Goal: Download file/media

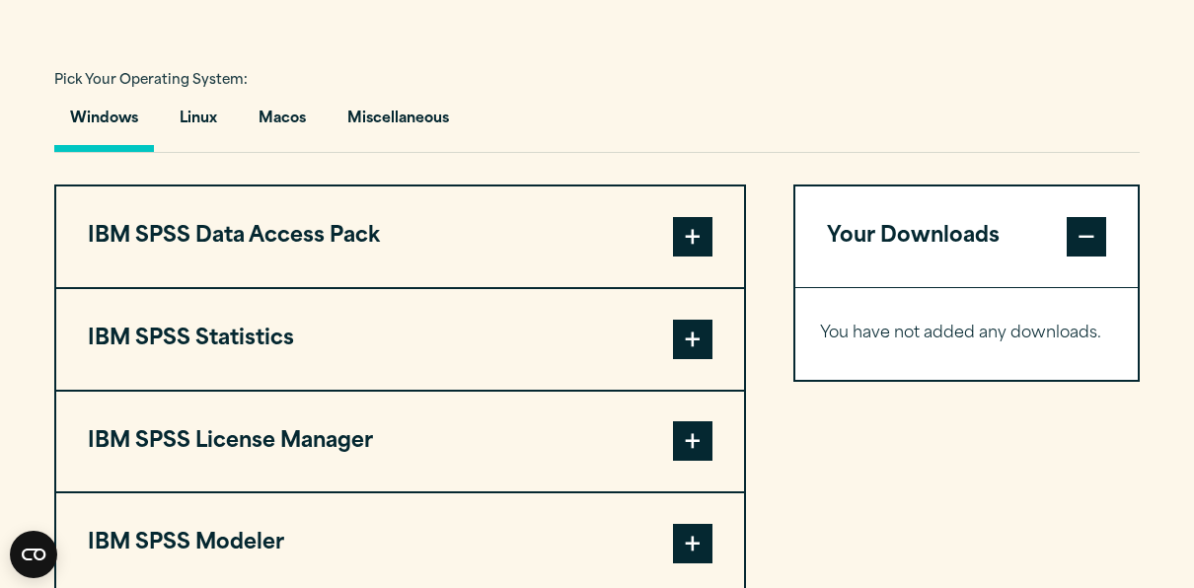
scroll to position [1415, 0]
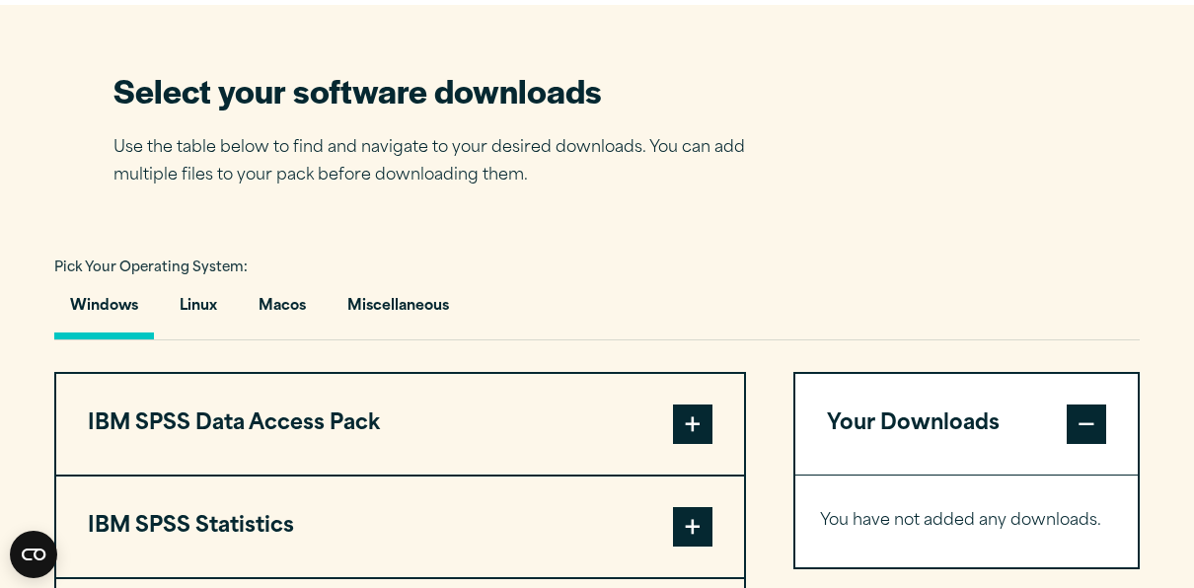
click at [228, 228] on section "Select your software downloads Use the table below to find and navigate to your…" at bounding box center [597, 477] width 1194 height 944
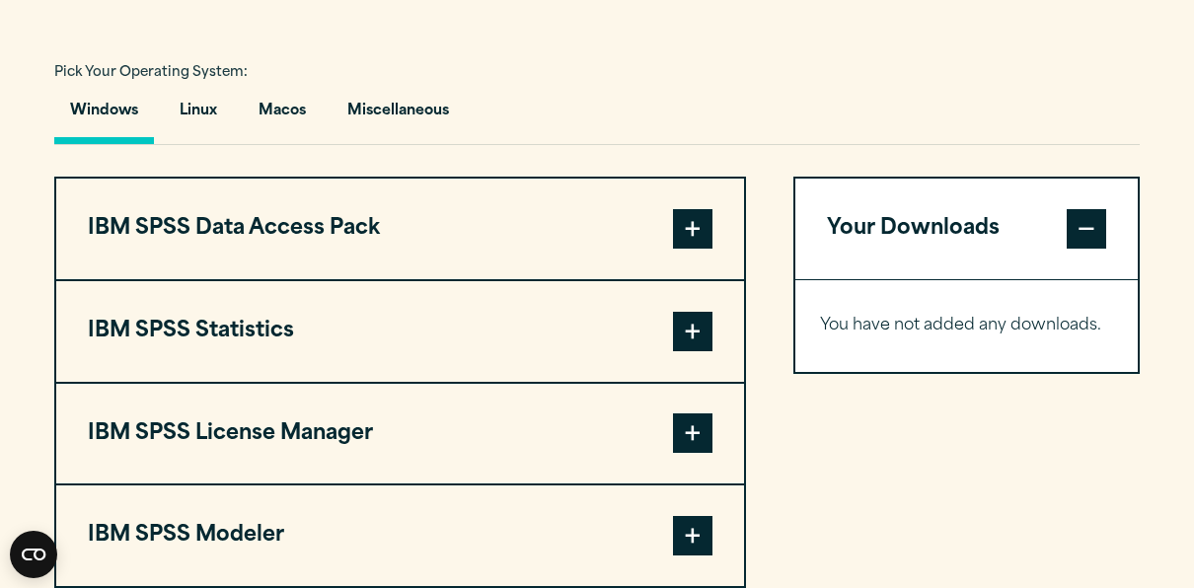
scroll to position [1544, 0]
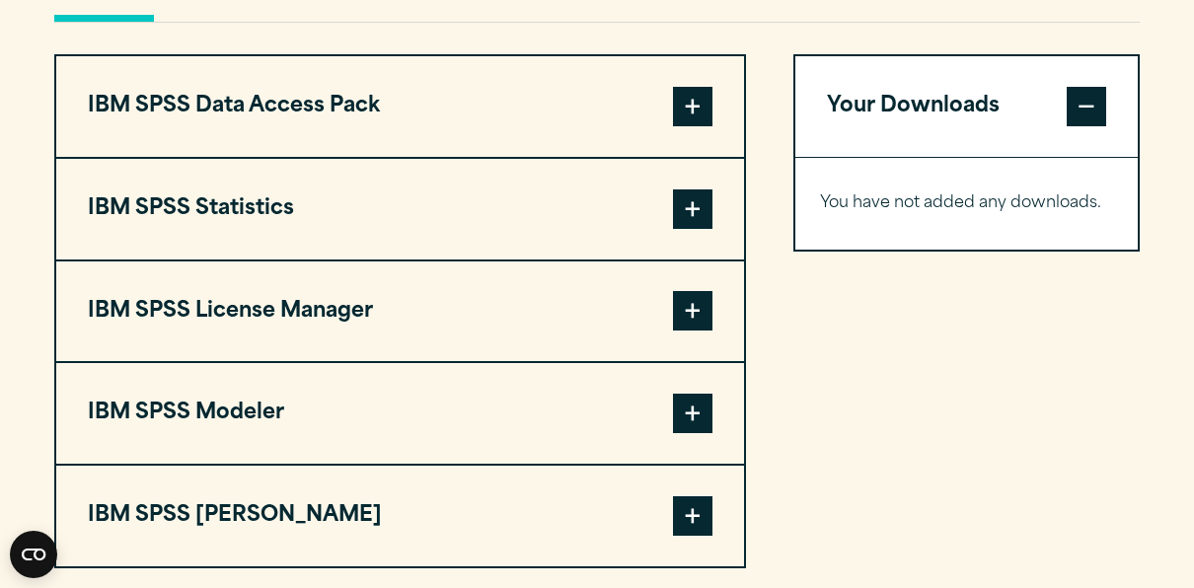
click at [228, 228] on button "IBM SPSS Statistics" at bounding box center [400, 209] width 688 height 101
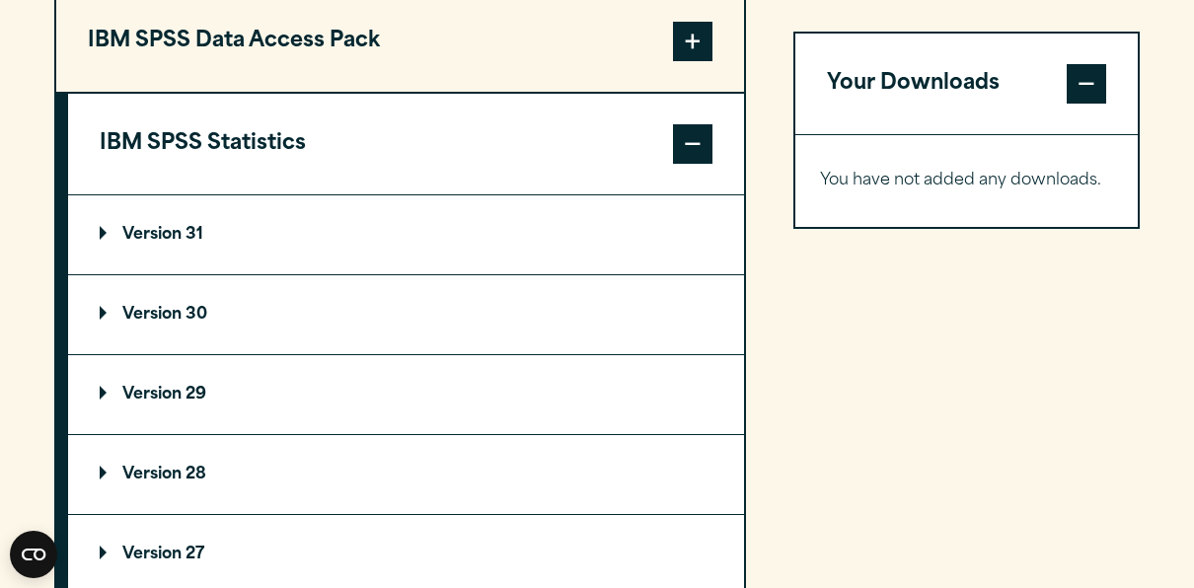
scroll to position [1610, 0]
click at [175, 213] on summary "Version 31" at bounding box center [406, 233] width 676 height 79
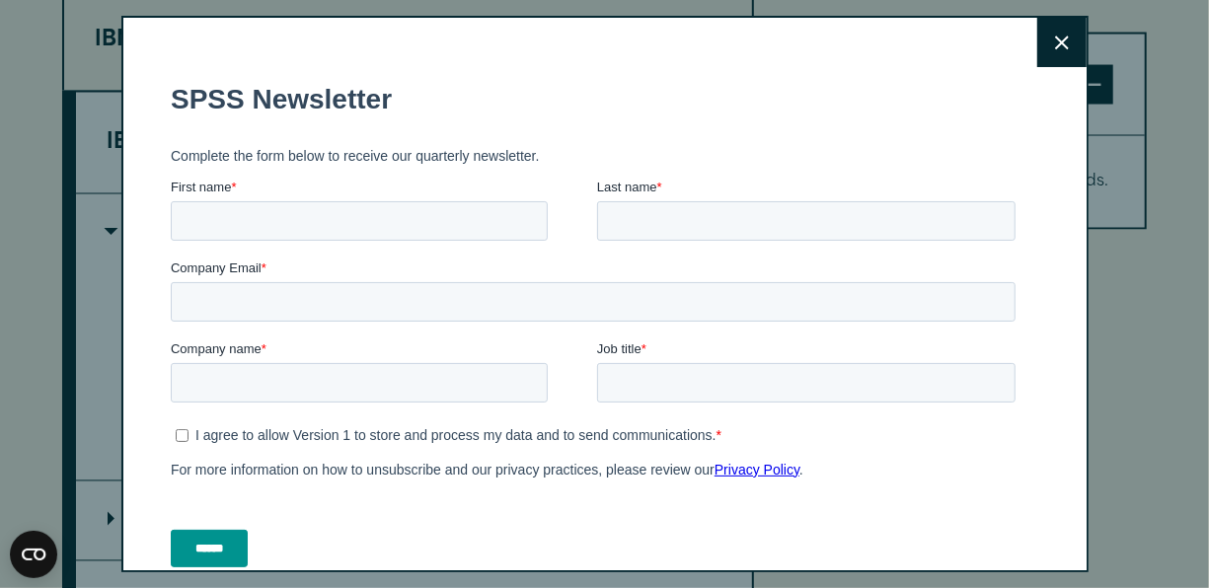
click at [1041, 32] on button "Close" at bounding box center [1061, 42] width 49 height 49
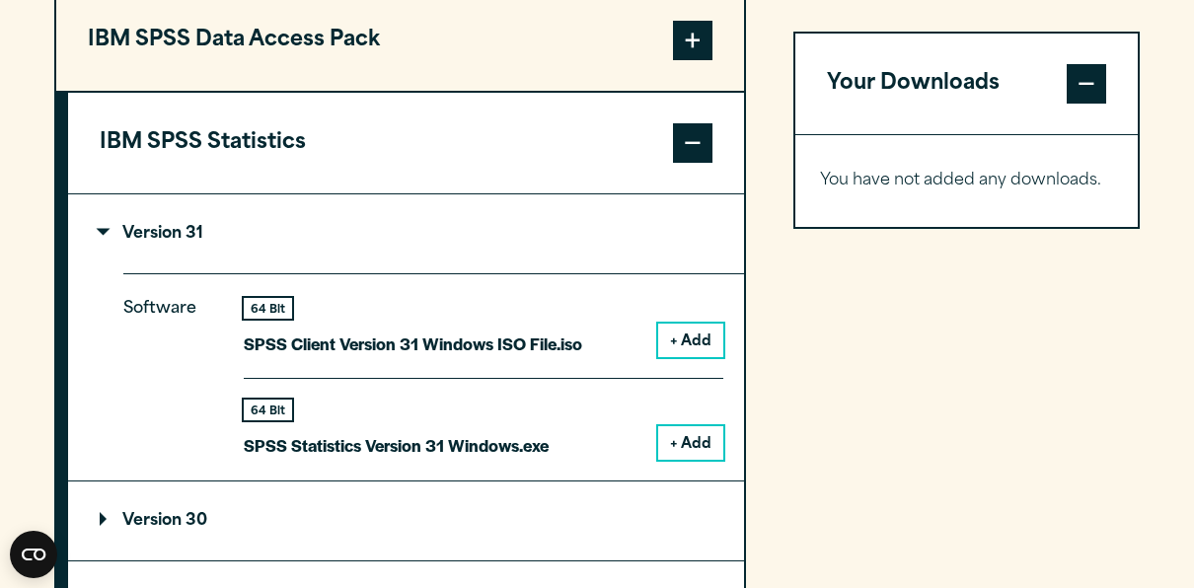
click at [702, 441] on button "+ Add" at bounding box center [690, 443] width 65 height 34
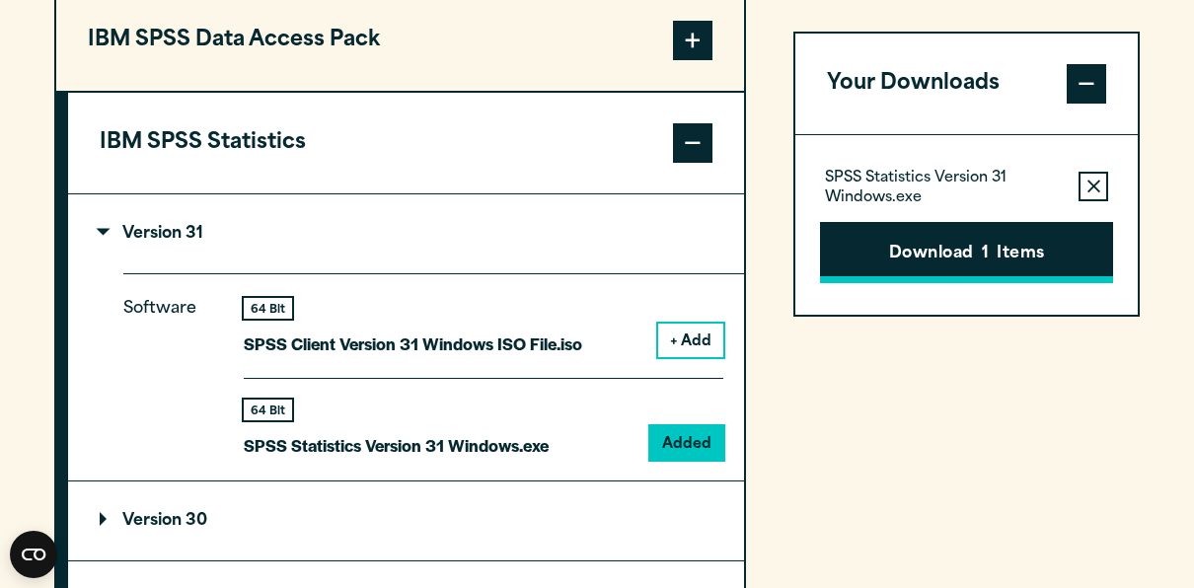
click at [952, 270] on button "Download 1 Items" at bounding box center [966, 252] width 293 height 61
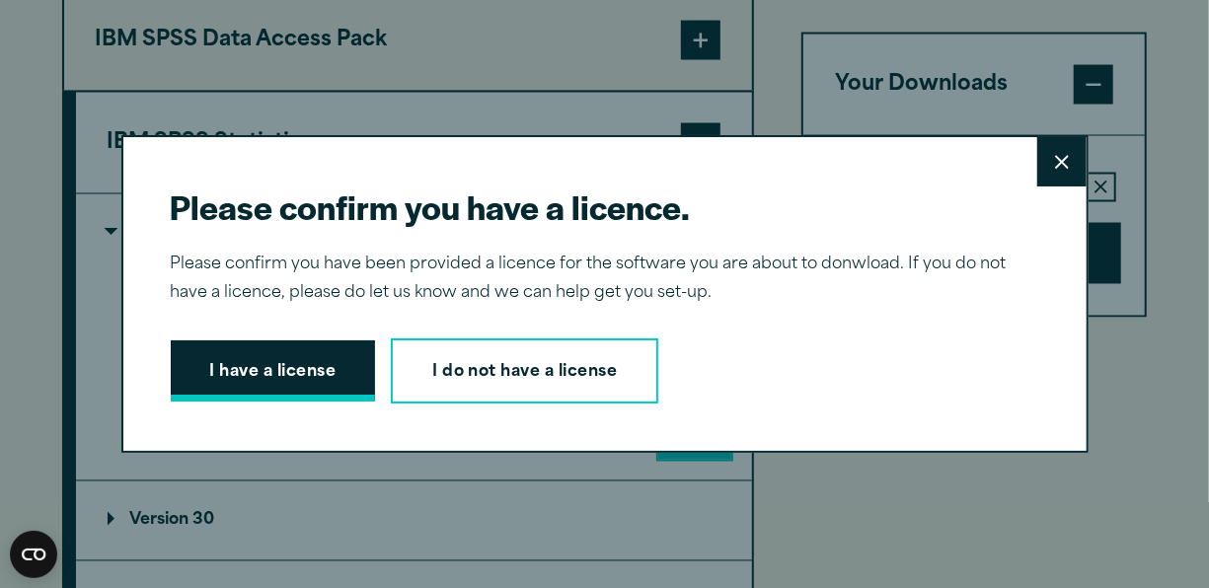
click at [233, 382] on button "I have a license" at bounding box center [273, 370] width 205 height 61
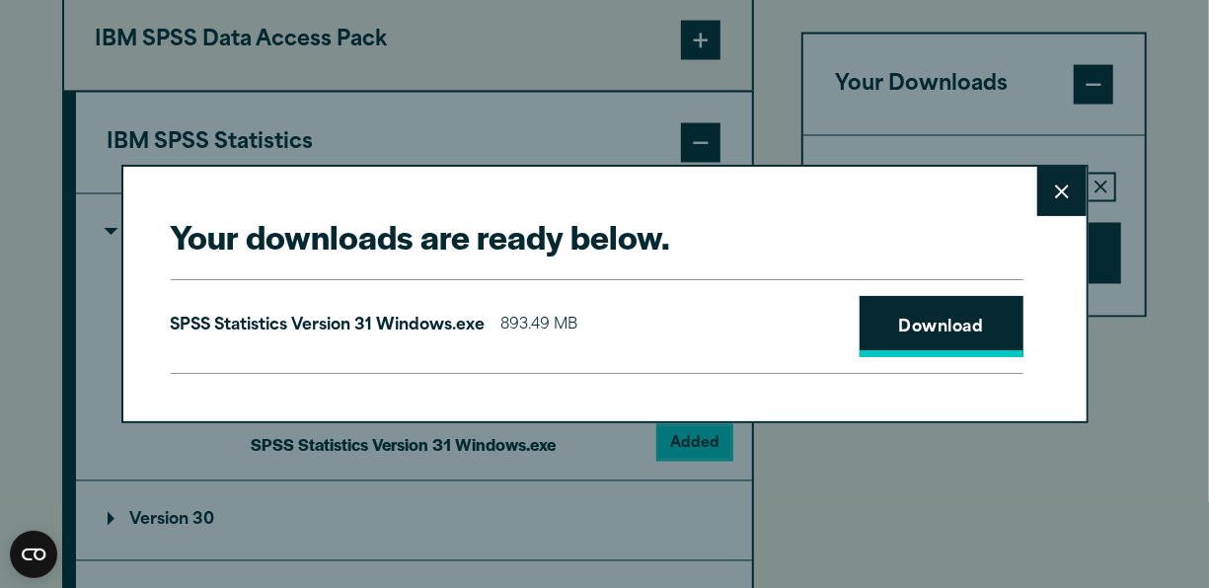
click at [908, 332] on link "Download" at bounding box center [941, 326] width 164 height 61
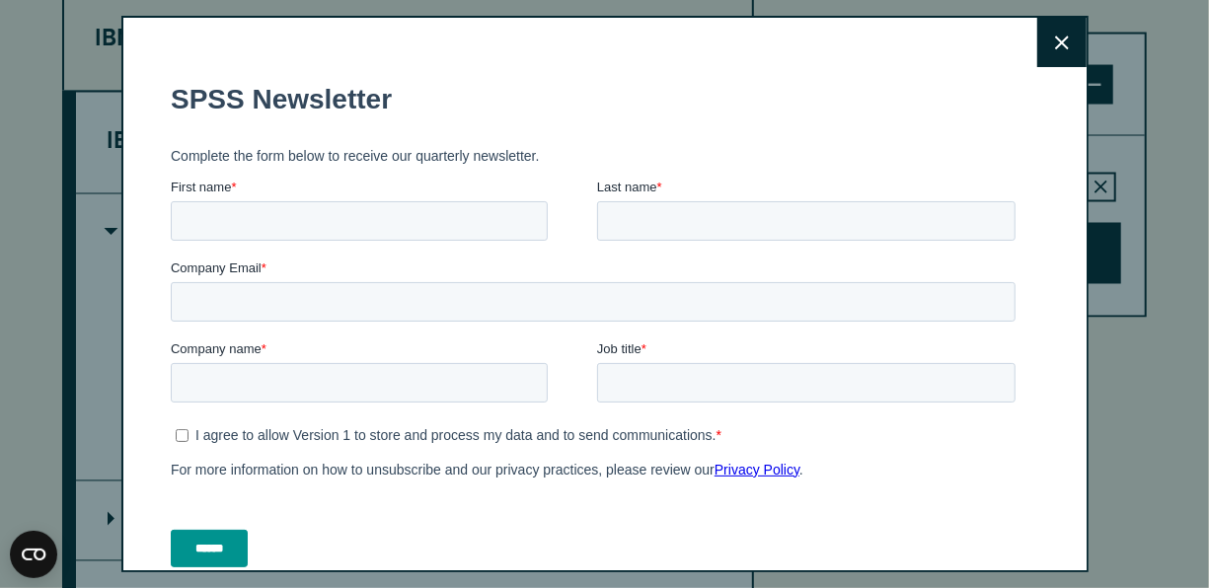
click at [1037, 27] on button "Close" at bounding box center [1061, 42] width 49 height 49
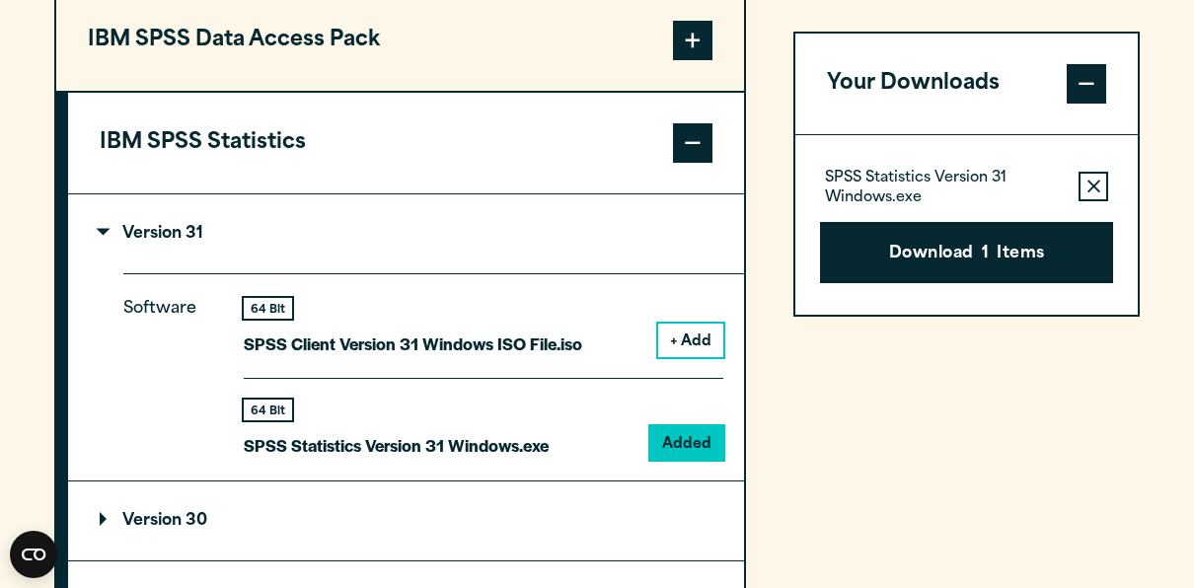
click at [1021, 255] on button "Download 1 Items" at bounding box center [966, 252] width 293 height 61
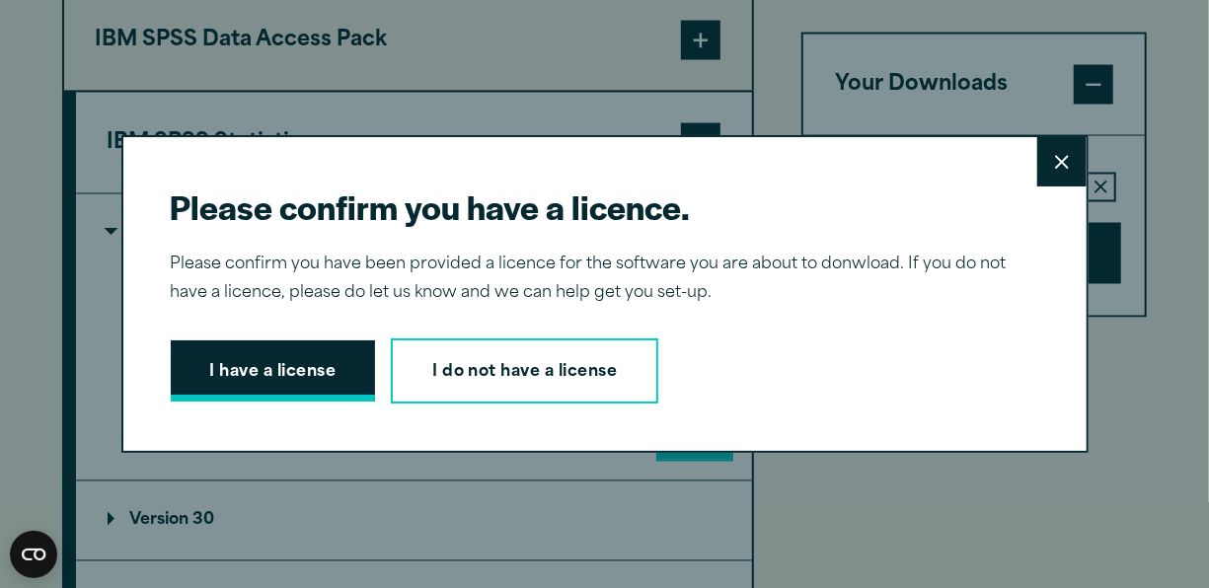
click at [333, 369] on button "I have a license" at bounding box center [273, 370] width 205 height 61
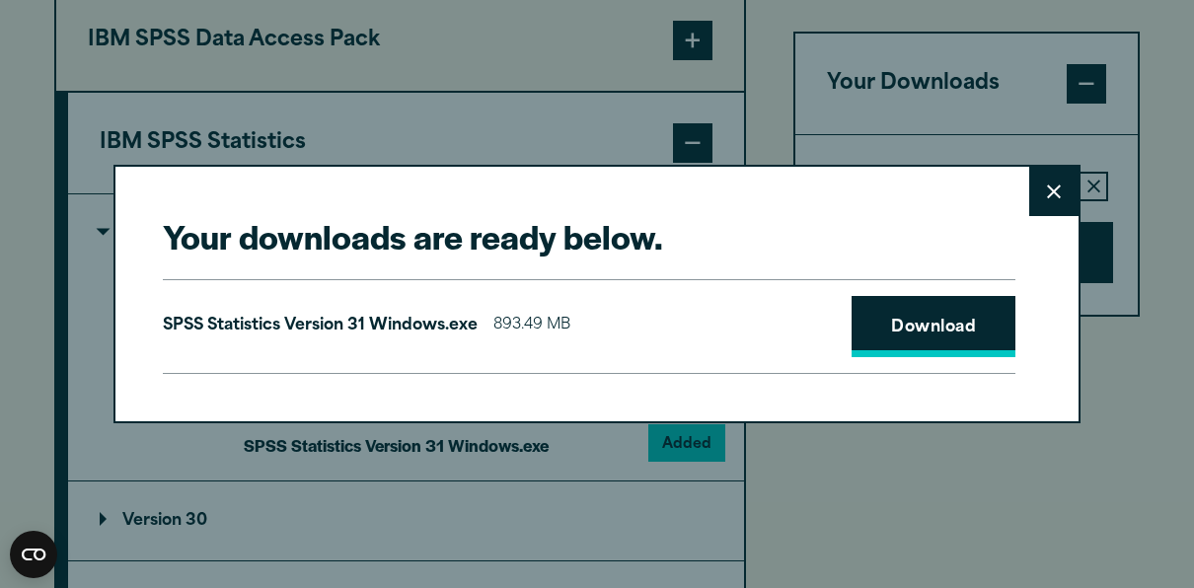
click at [910, 318] on link "Download" at bounding box center [933, 326] width 164 height 61
click at [1047, 187] on icon at bounding box center [1054, 192] width 14 height 15
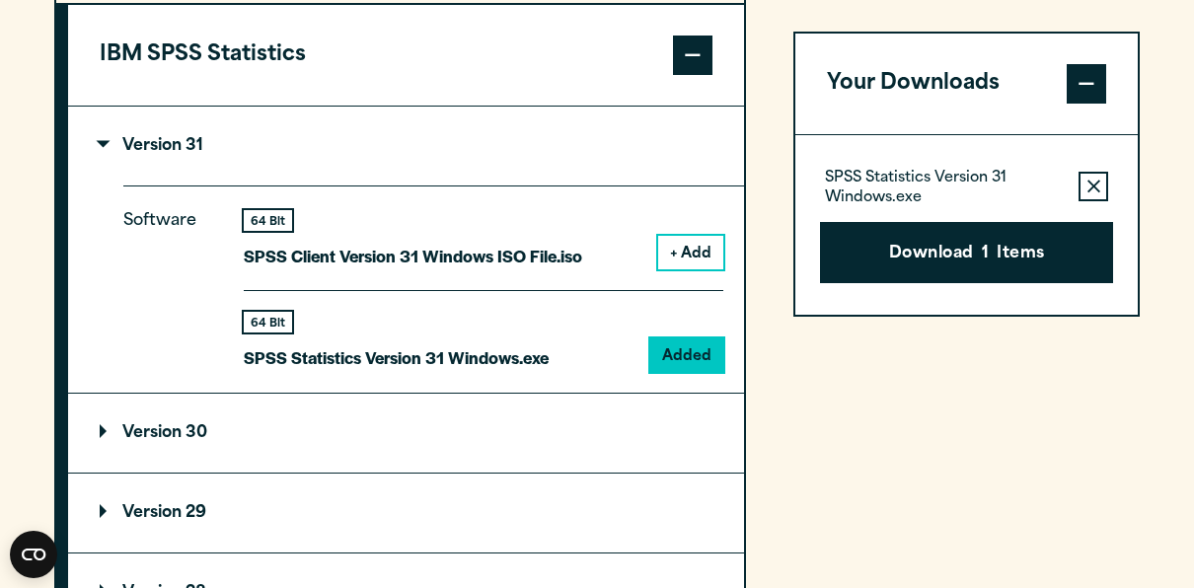
scroll to position [1695, 0]
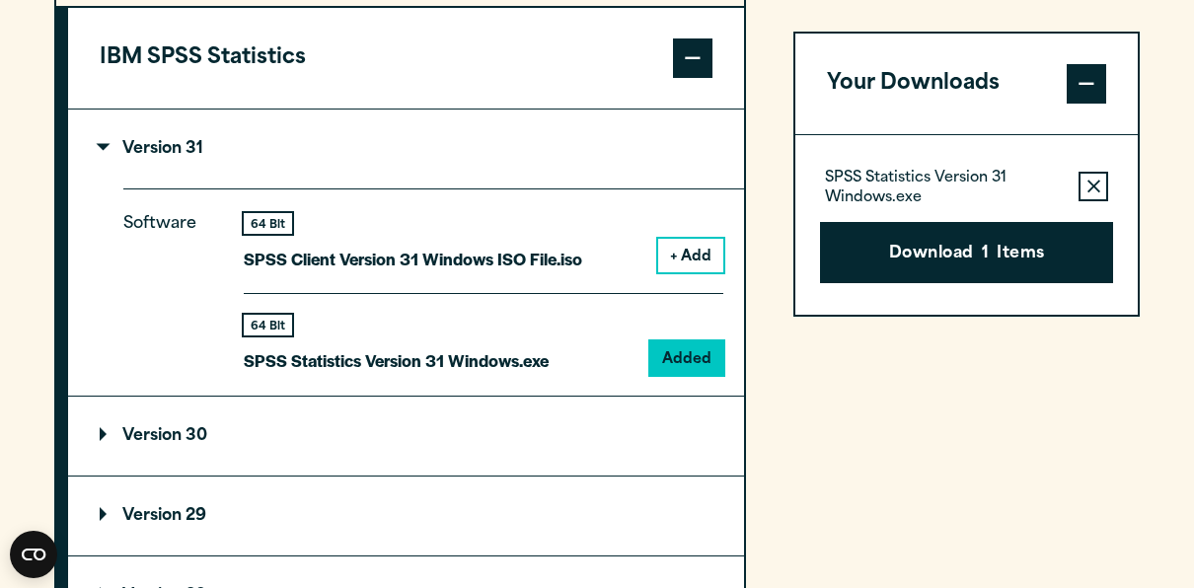
click at [256, 427] on summary "Version 30" at bounding box center [406, 436] width 676 height 79
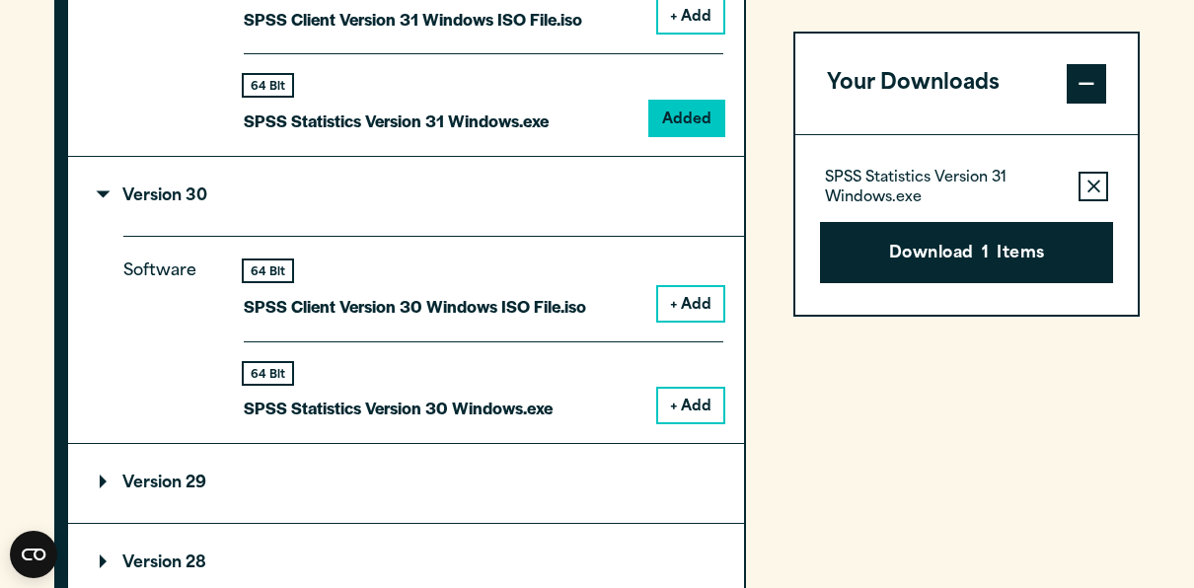
scroll to position [1936, 0]
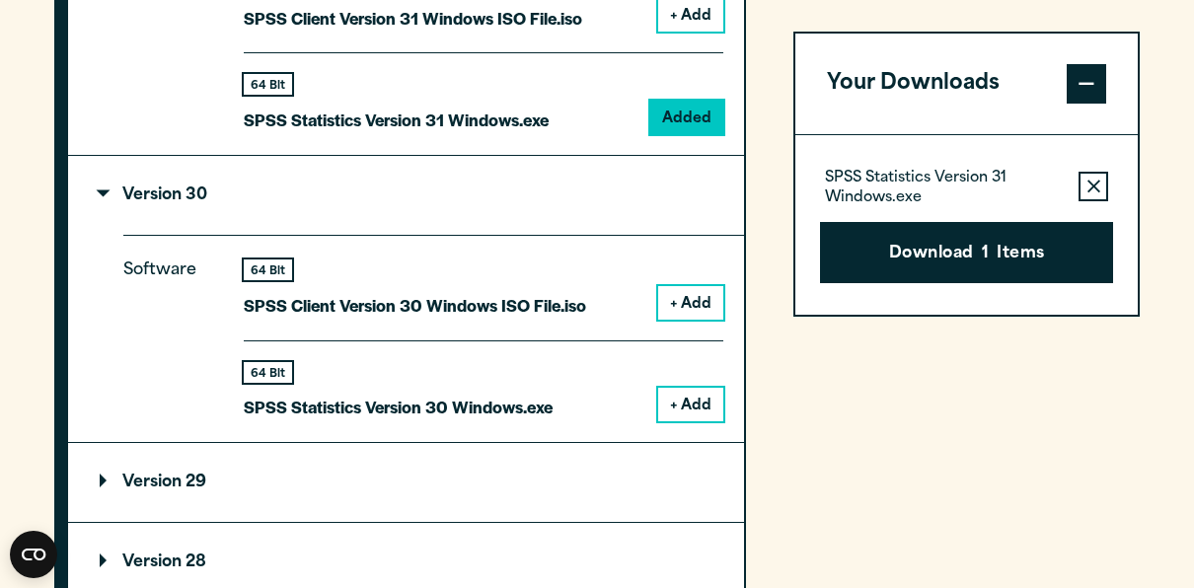
click at [692, 395] on button "+ Add" at bounding box center [690, 405] width 65 height 34
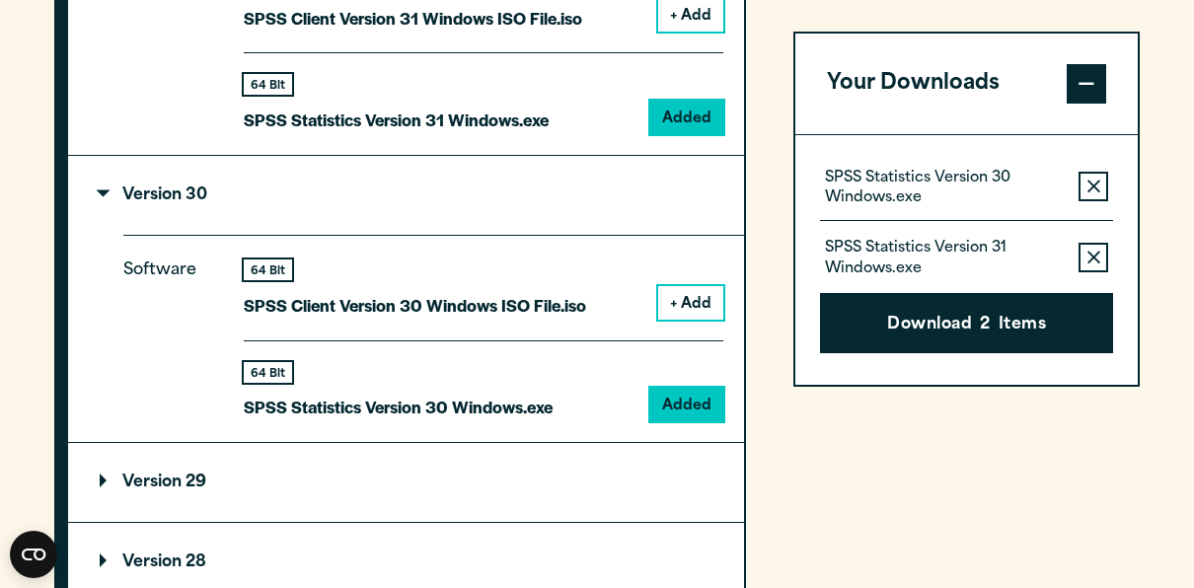
click at [1099, 247] on button "Remove this item from your software download list" at bounding box center [1093, 258] width 30 height 30
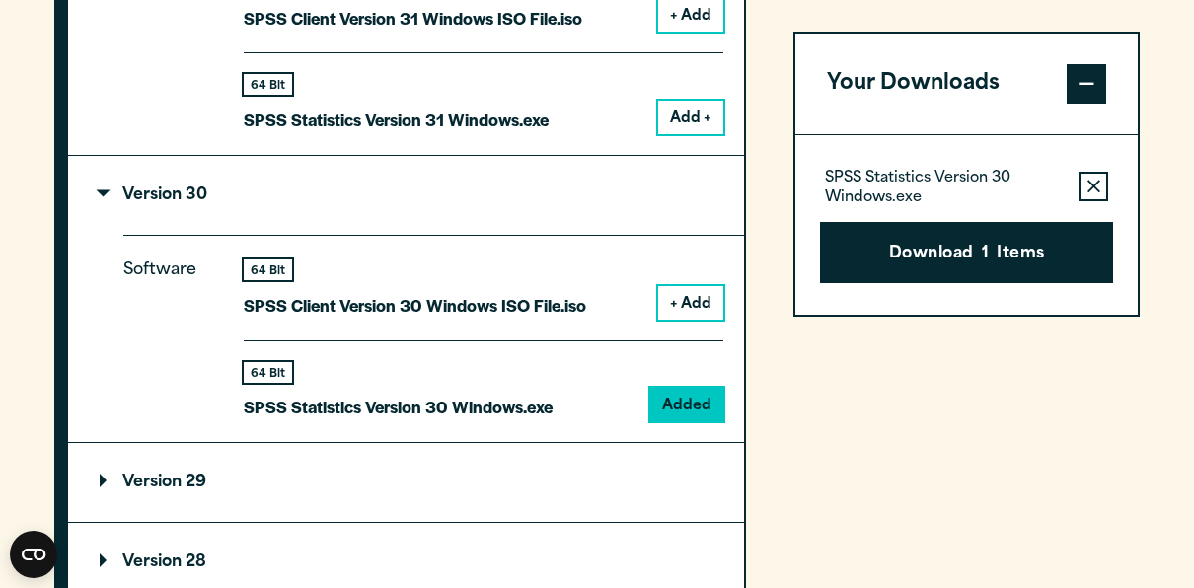
click at [1106, 185] on button "Remove this item from your software download list" at bounding box center [1093, 187] width 30 height 30
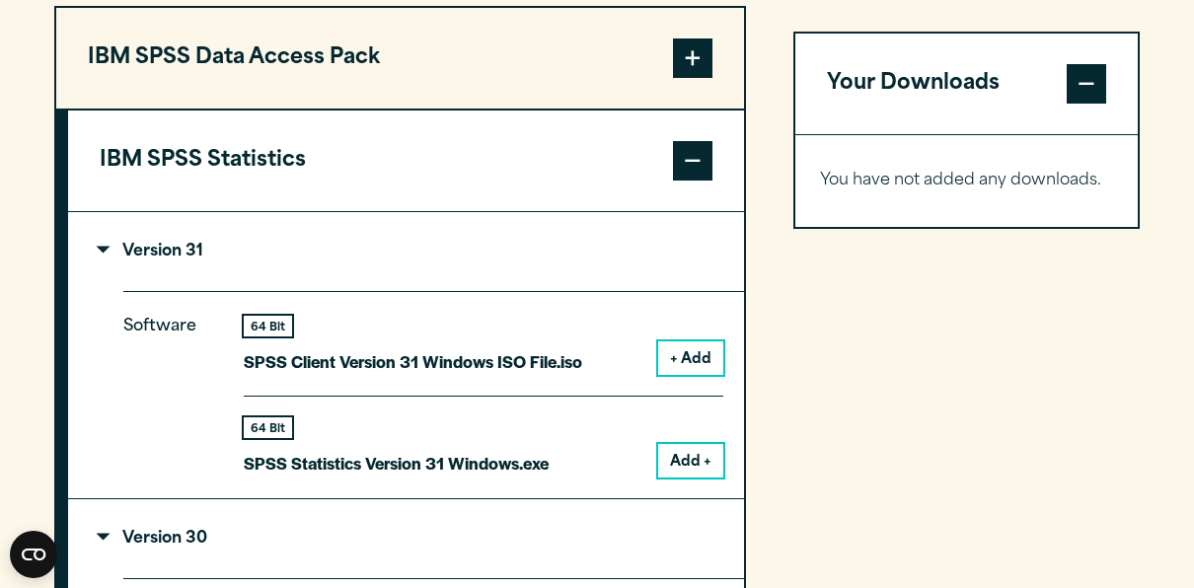
scroll to position [1555, 0]
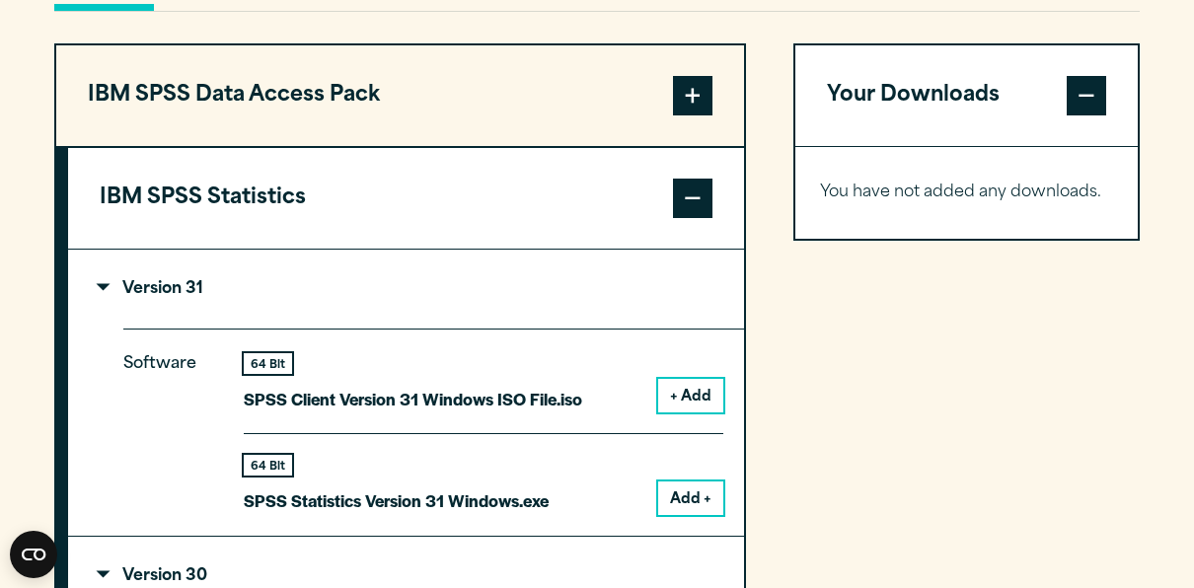
click at [715, 489] on button "Add +" at bounding box center [690, 498] width 65 height 34
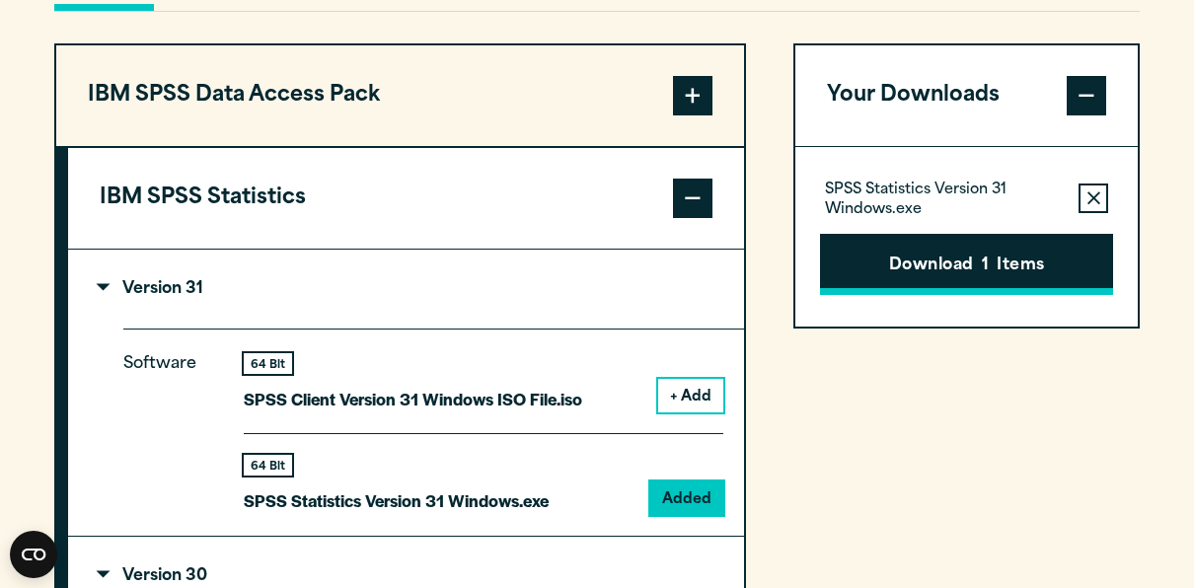
click at [1022, 247] on button "Download 1 Items" at bounding box center [966, 264] width 293 height 61
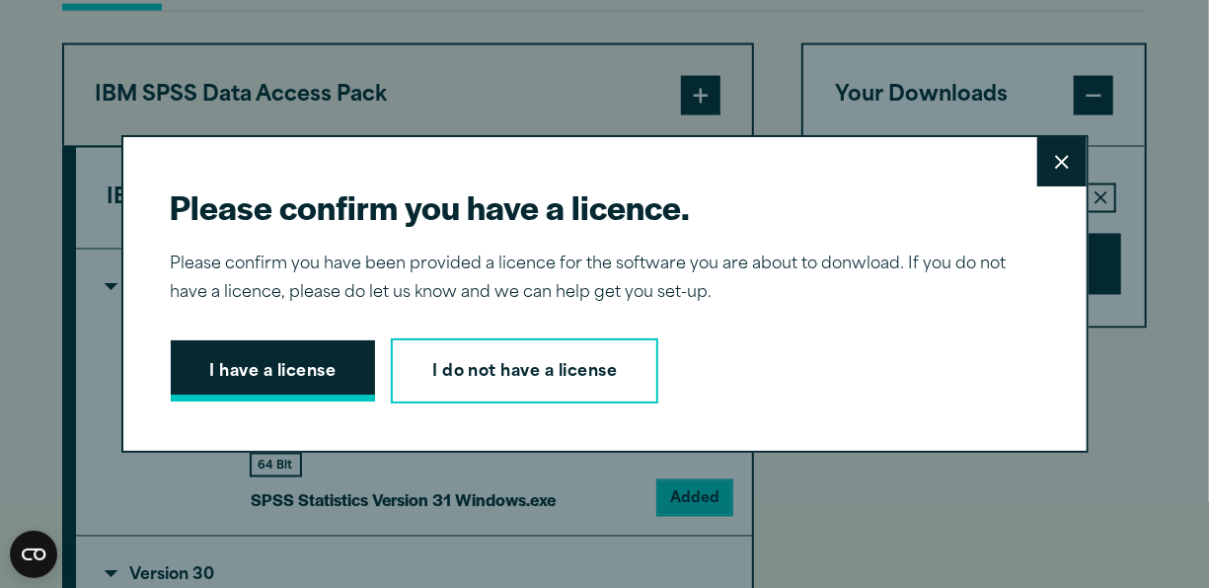
click at [338, 363] on button "I have a license" at bounding box center [273, 370] width 205 height 61
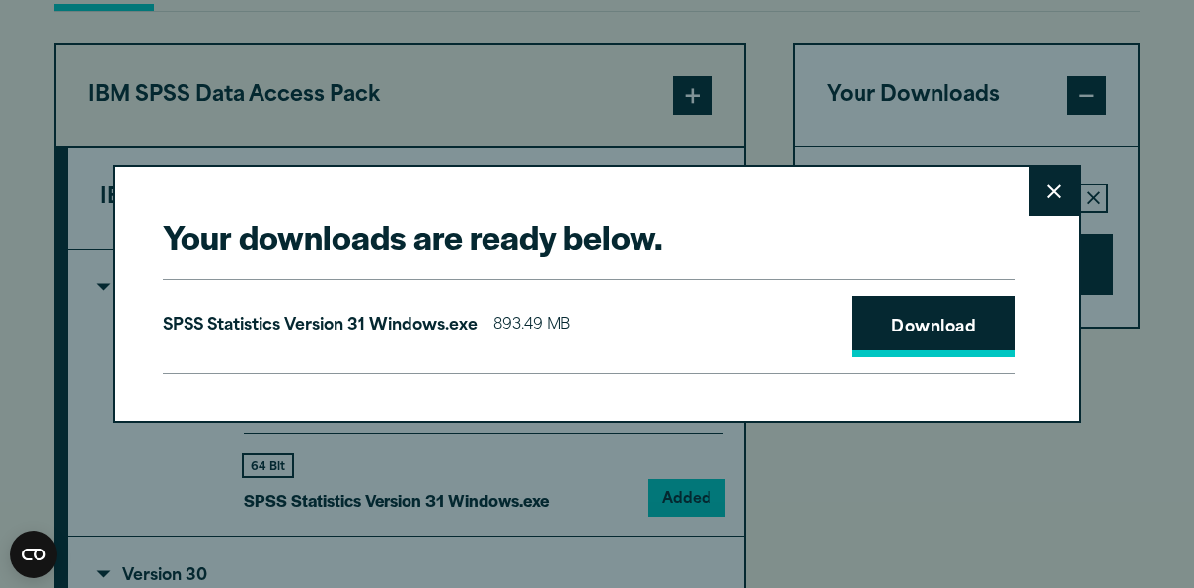
click at [915, 331] on link "Download" at bounding box center [933, 326] width 164 height 61
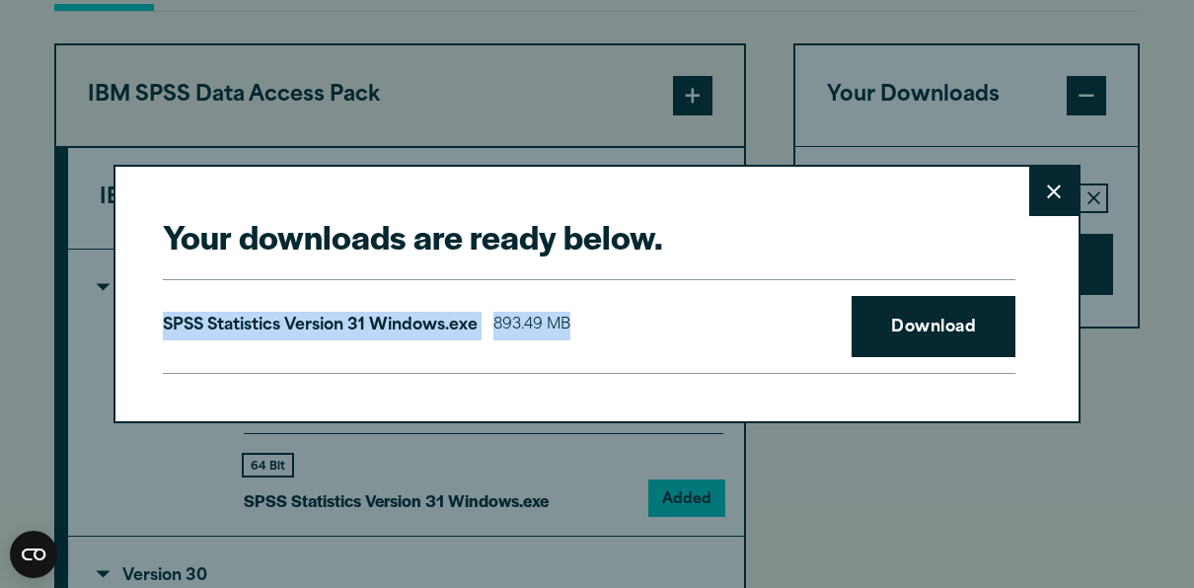
drag, startPoint x: 849, startPoint y: 260, endPoint x: 1057, endPoint y: 203, distance: 215.0
click at [1057, 203] on div "Your downloads are ready below. Close SPSS Statistics Version 31 Windows.exe 89…" at bounding box center [596, 294] width 967 height 258
click at [1057, 203] on button "Close" at bounding box center [1053, 191] width 49 height 49
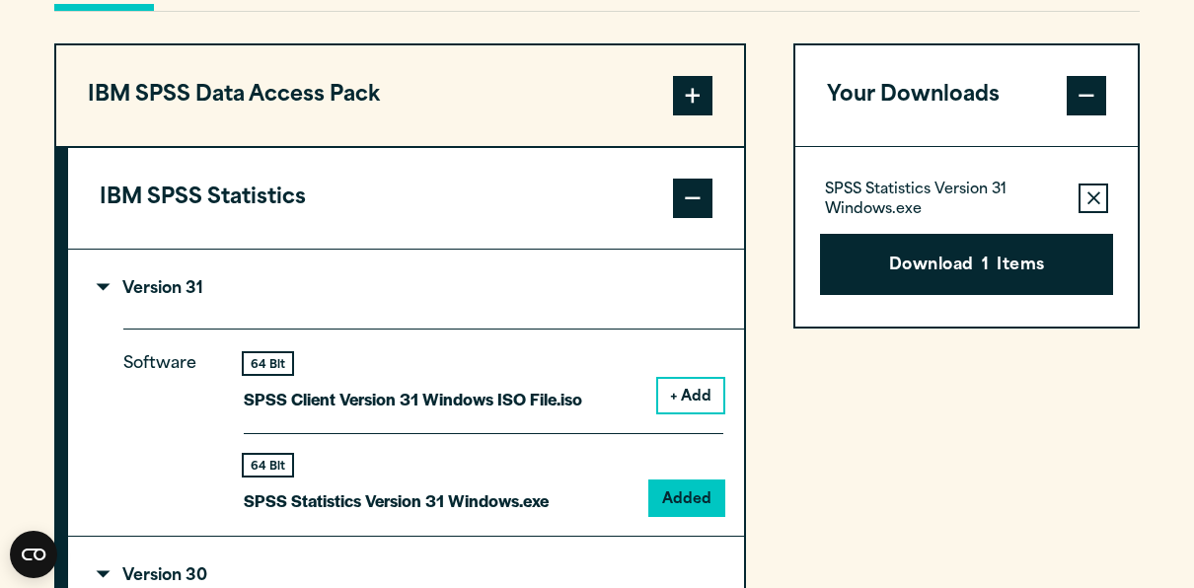
click at [1088, 202] on icon "button" at bounding box center [1093, 198] width 13 height 14
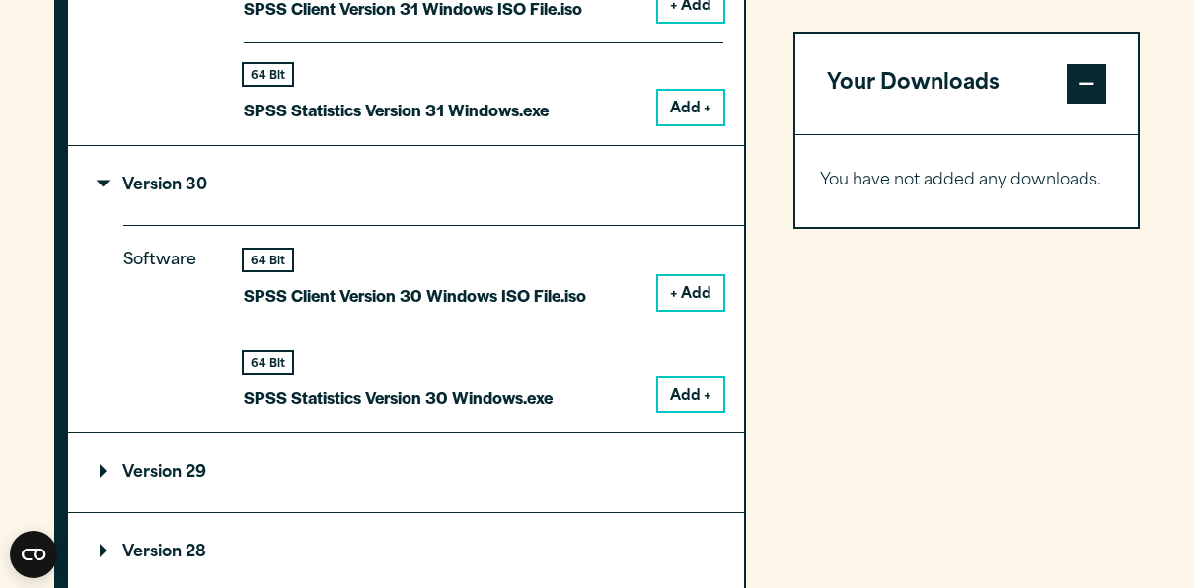
scroll to position [1948, 0]
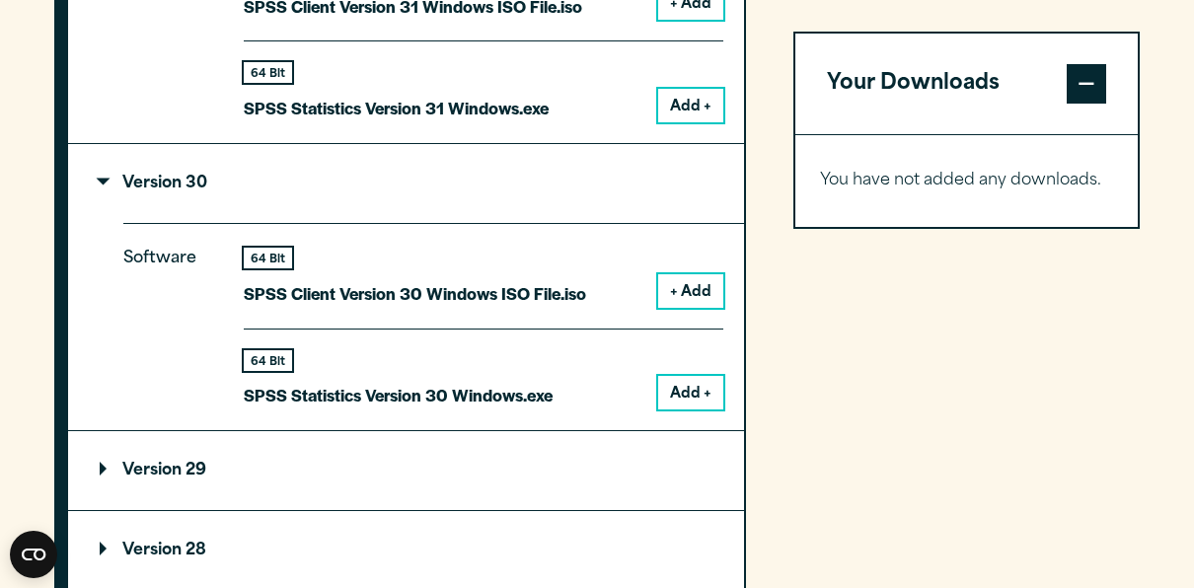
click at [699, 385] on button "Add +" at bounding box center [690, 393] width 65 height 34
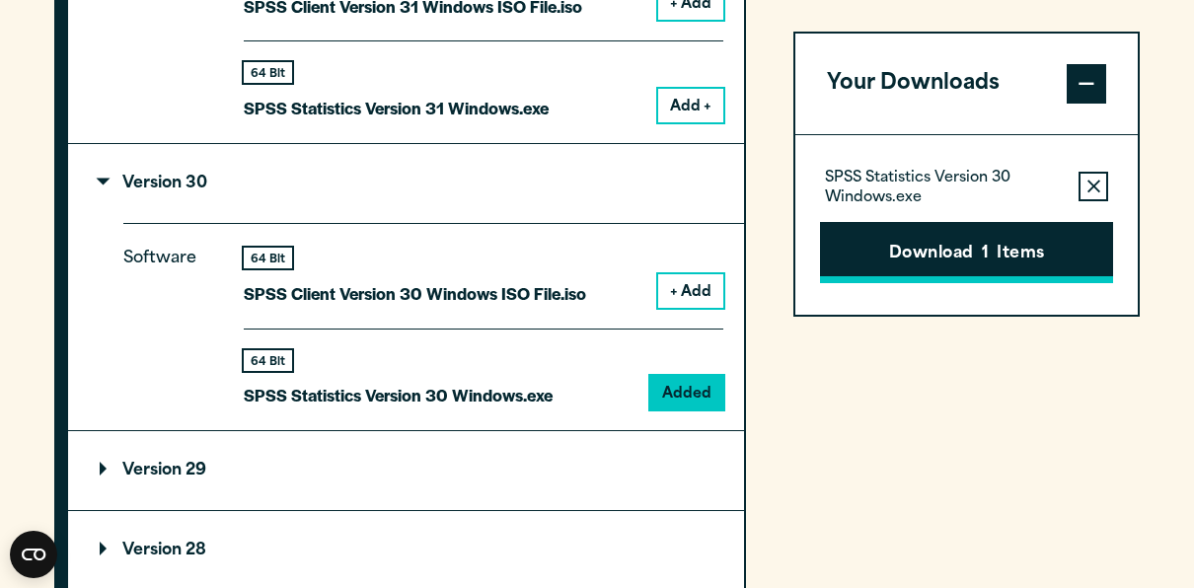
click at [988, 263] on span "1" at bounding box center [985, 255] width 7 height 26
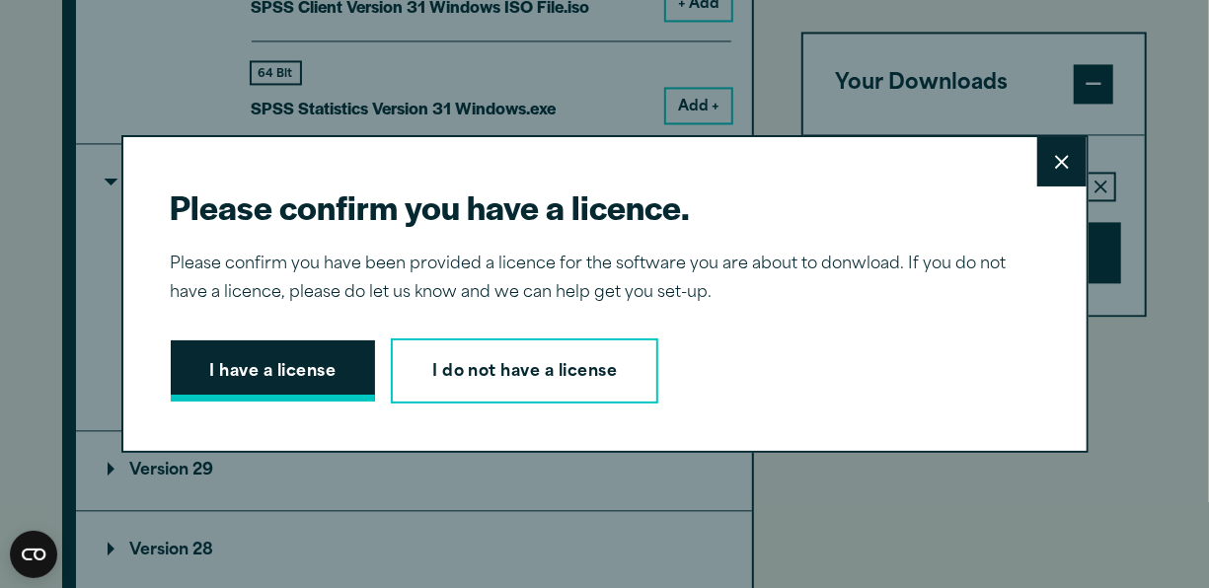
click at [301, 375] on button "I have a license" at bounding box center [273, 370] width 205 height 61
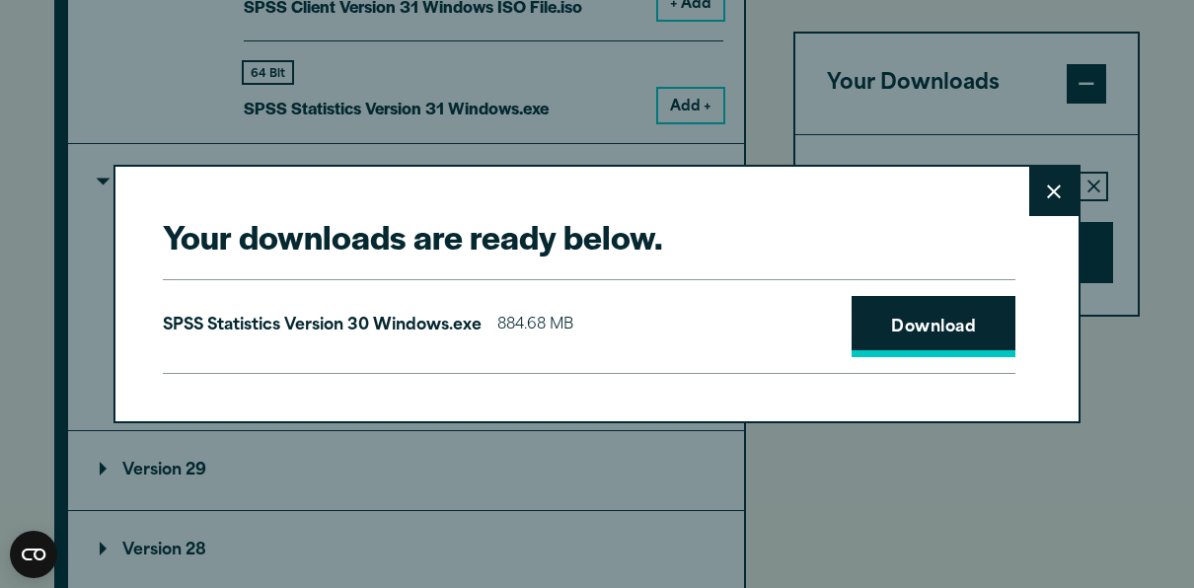
click at [899, 332] on link "Download" at bounding box center [933, 326] width 164 height 61
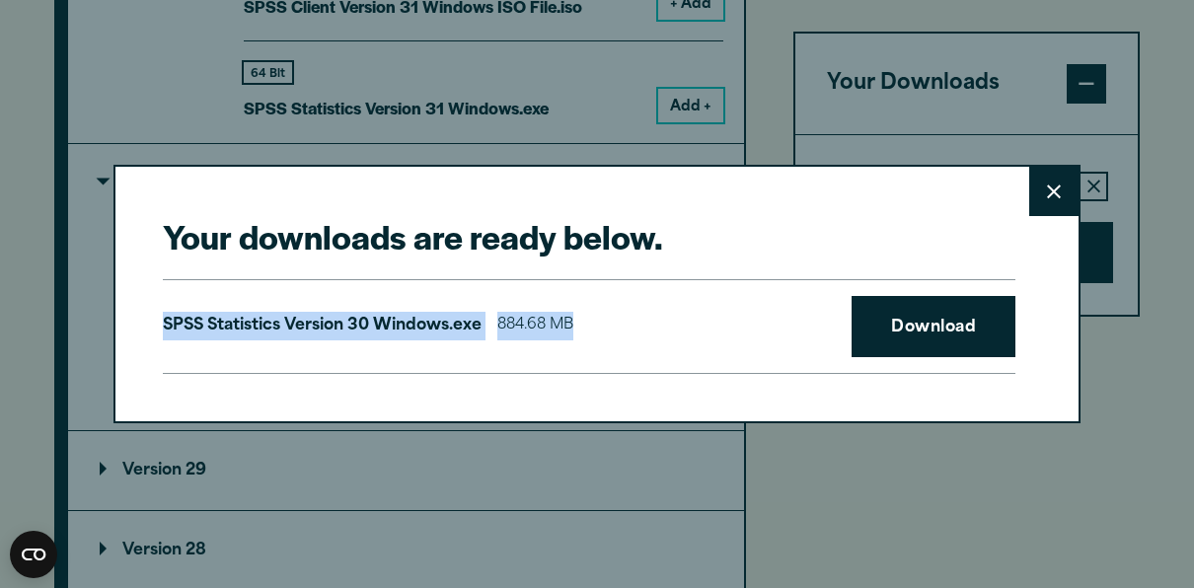
drag, startPoint x: 727, startPoint y: 365, endPoint x: 1059, endPoint y: 184, distance: 378.0
click at [1059, 184] on div "Your downloads are ready below. Close SPSS Statistics Version 30 Windows.exe 88…" at bounding box center [596, 294] width 967 height 258
click at [1059, 184] on button "Close" at bounding box center [1053, 191] width 49 height 49
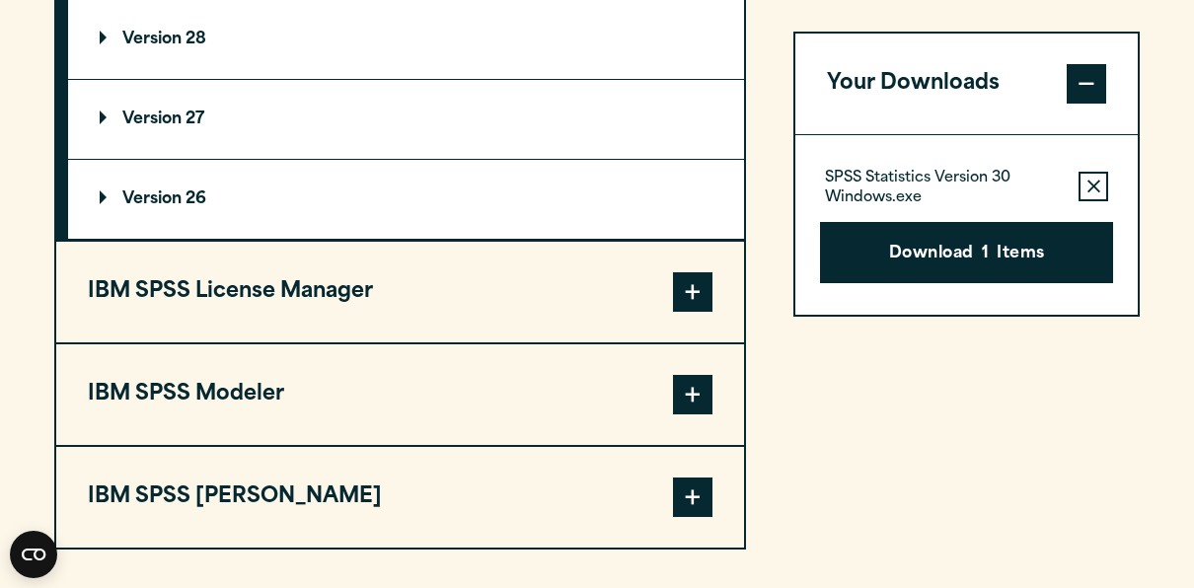
scroll to position [2500, 0]
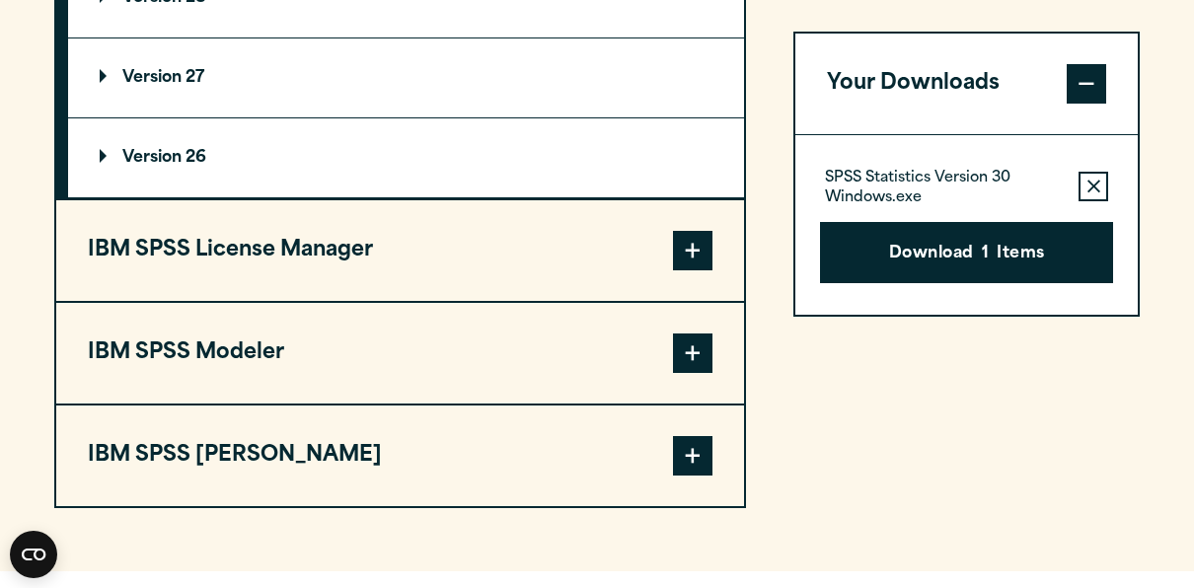
click at [441, 231] on button "IBM SPSS License Manager" at bounding box center [400, 250] width 688 height 101
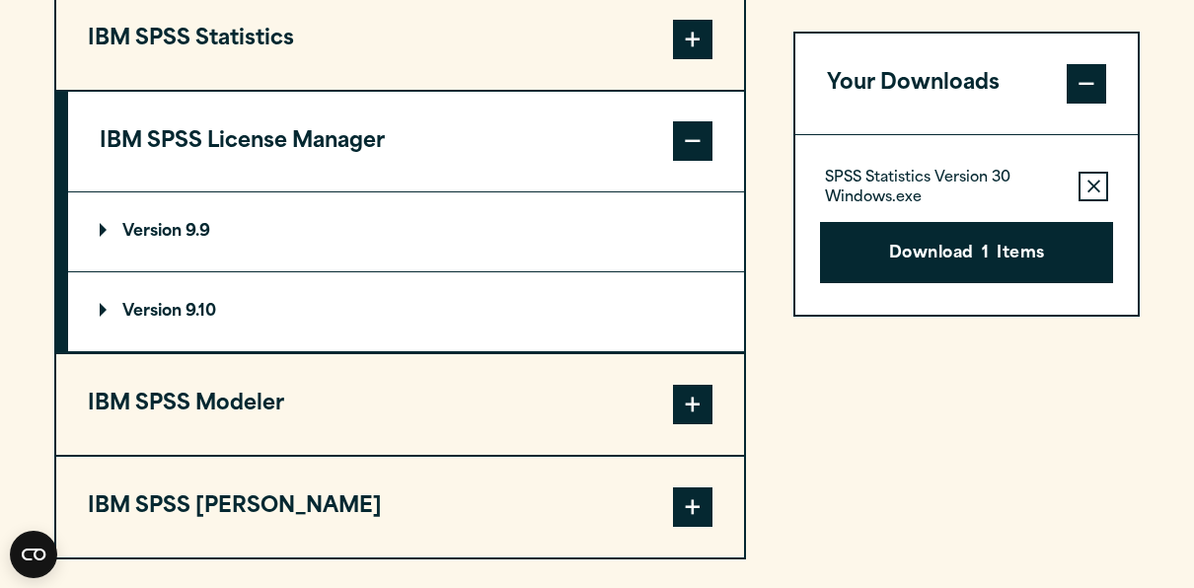
scroll to position [1670, 0]
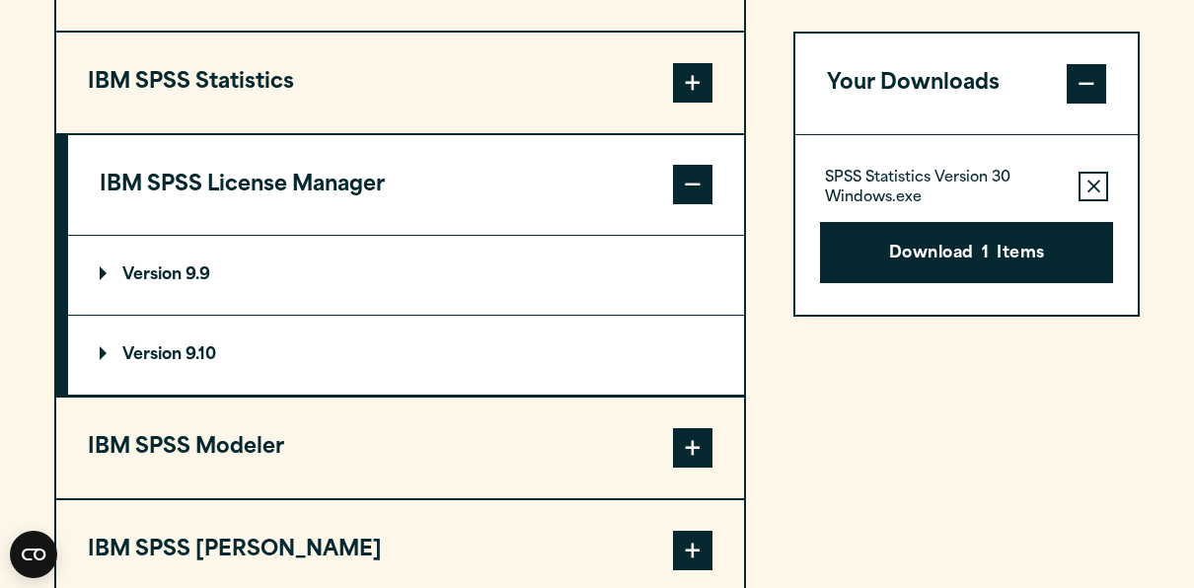
click at [427, 102] on button "IBM SPSS Statistics" at bounding box center [400, 83] width 688 height 101
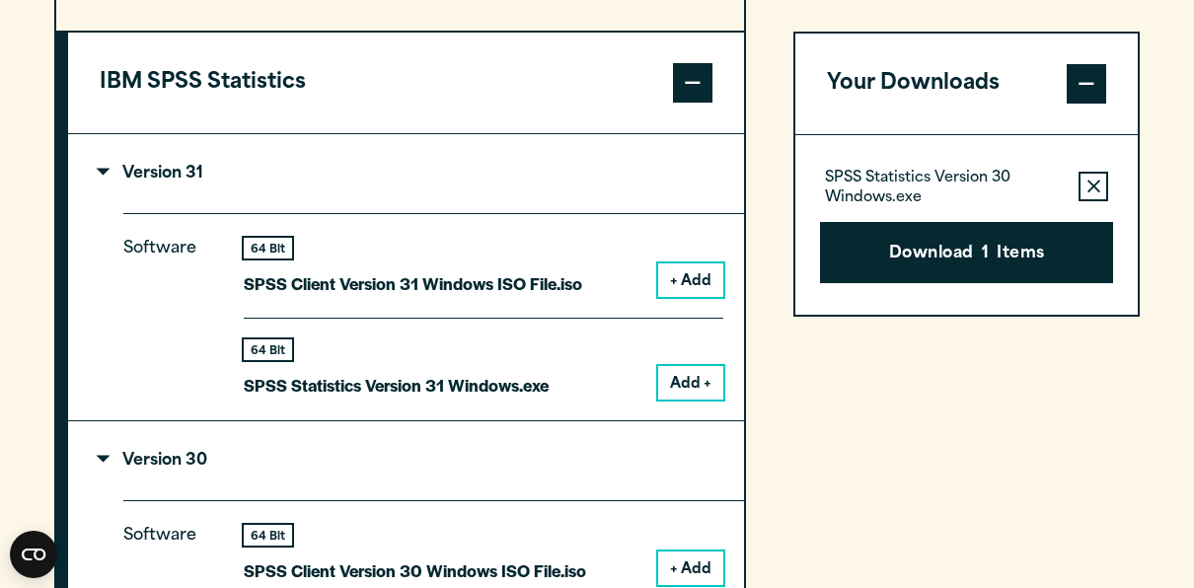
click at [424, 93] on button "IBM SPSS Statistics" at bounding box center [406, 83] width 676 height 101
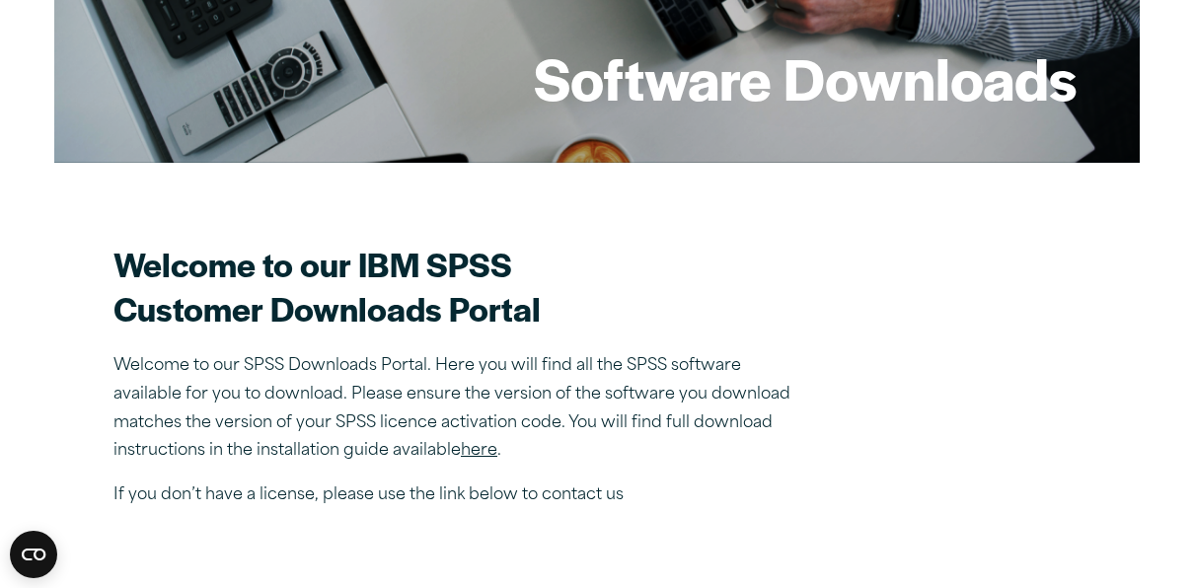
scroll to position [0, 0]
